Goal: Book appointment/travel/reservation

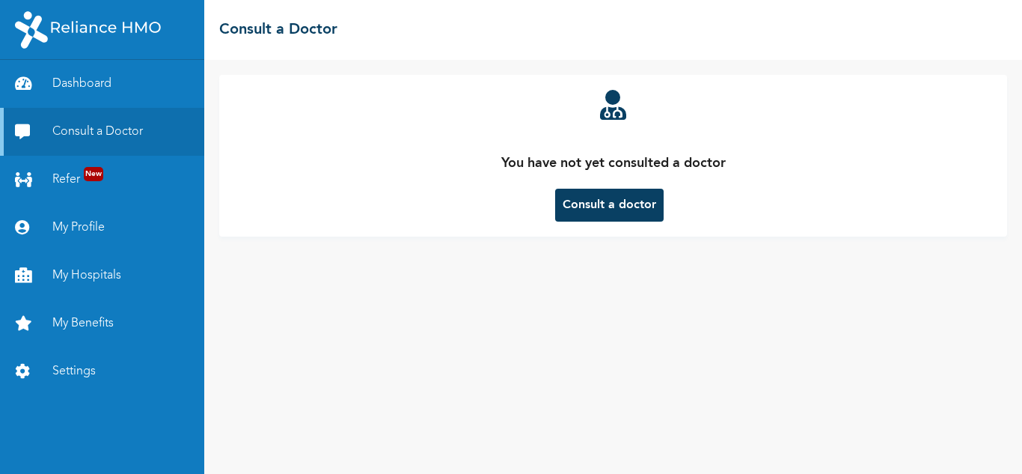
click at [592, 191] on button "Consult a doctor" at bounding box center [609, 205] width 108 height 33
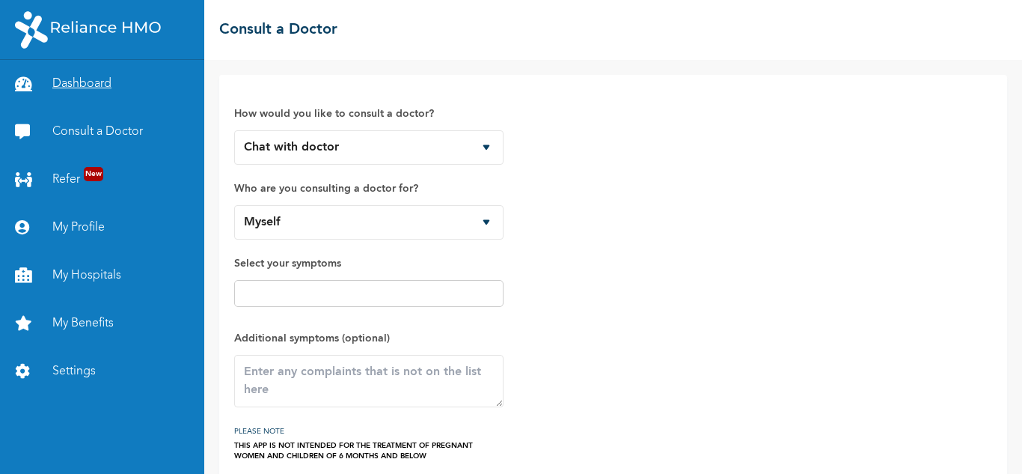
click at [70, 83] on link "Dashboard" at bounding box center [102, 84] width 204 height 48
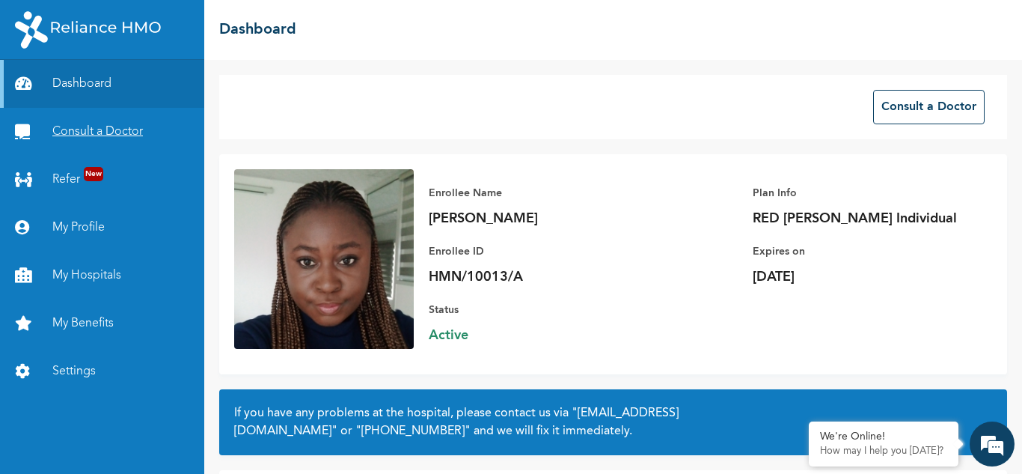
click at [114, 135] on link "Consult a Doctor" at bounding box center [102, 132] width 204 height 48
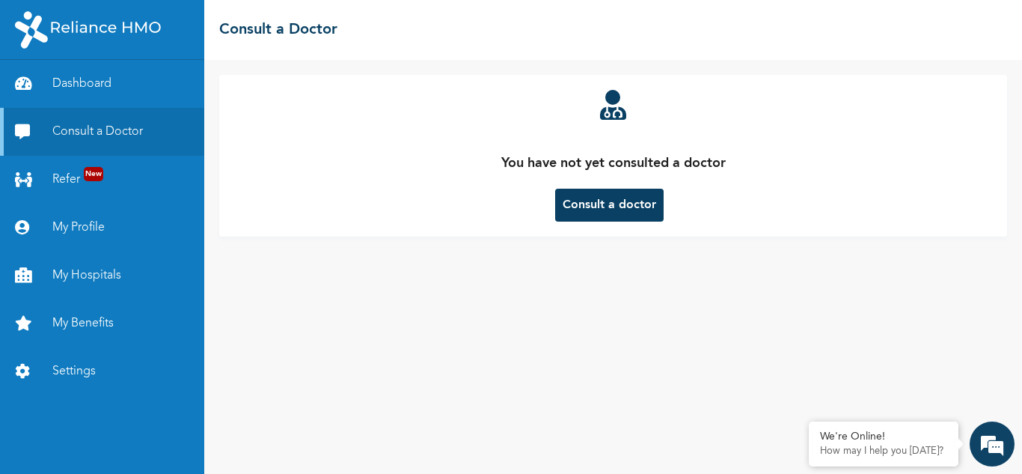
click at [637, 215] on button "Consult a doctor" at bounding box center [609, 205] width 108 height 33
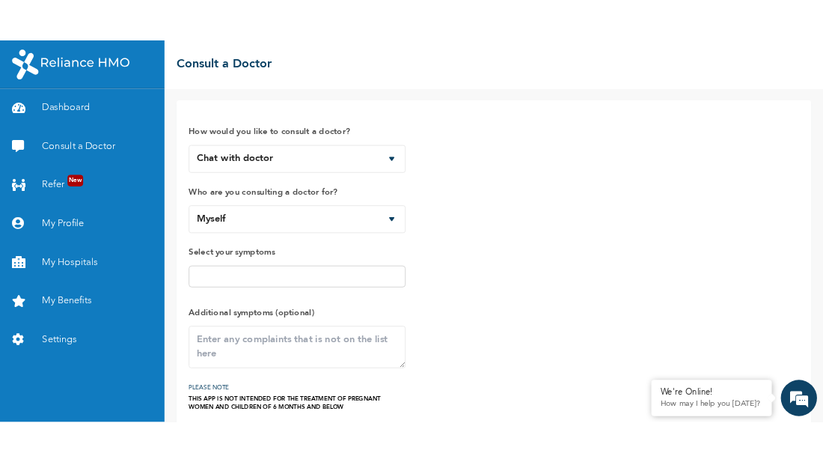
scroll to position [65, 0]
